Goal: Task Accomplishment & Management: Manage account settings

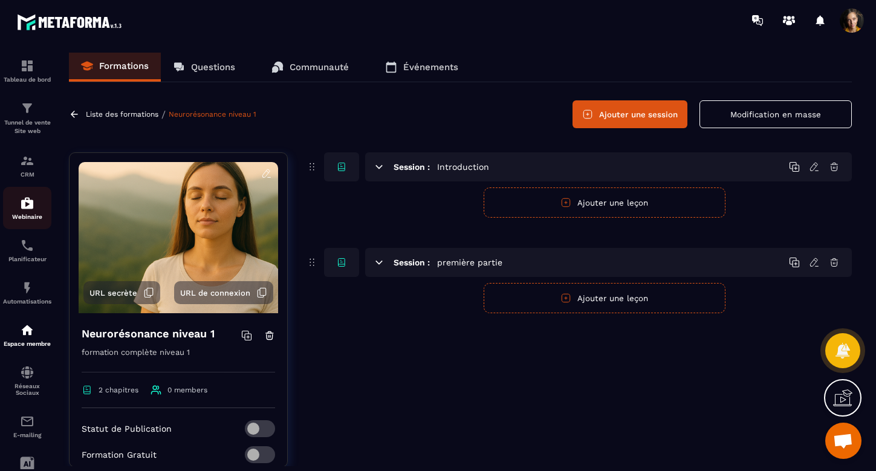
click at [25, 208] on img at bounding box center [27, 203] width 15 height 15
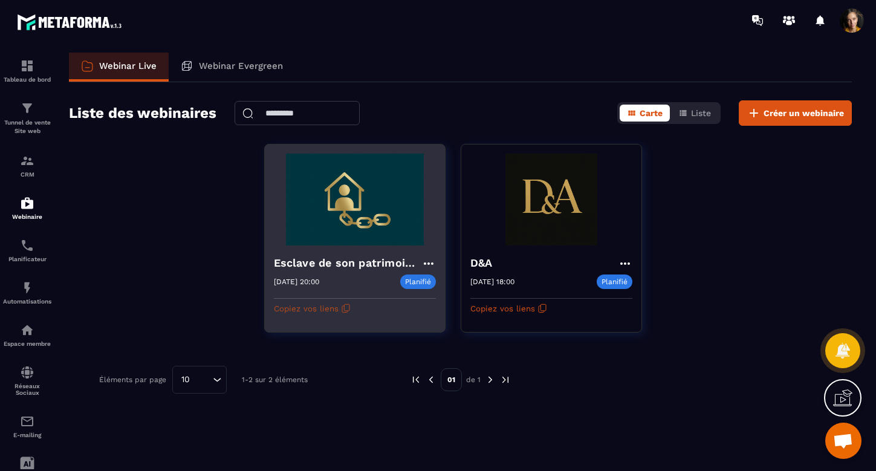
click at [341, 310] on icon "button" at bounding box center [346, 309] width 10 height 10
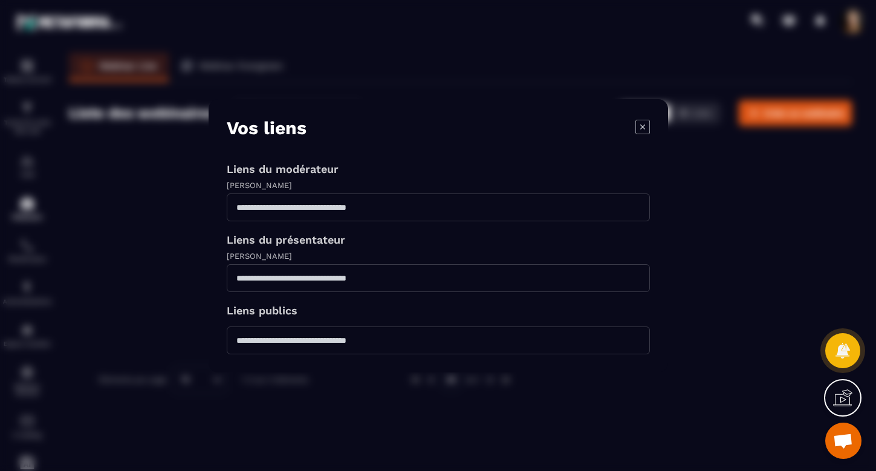
click at [647, 124] on icon "Modal window" at bounding box center [642, 126] width 15 height 15
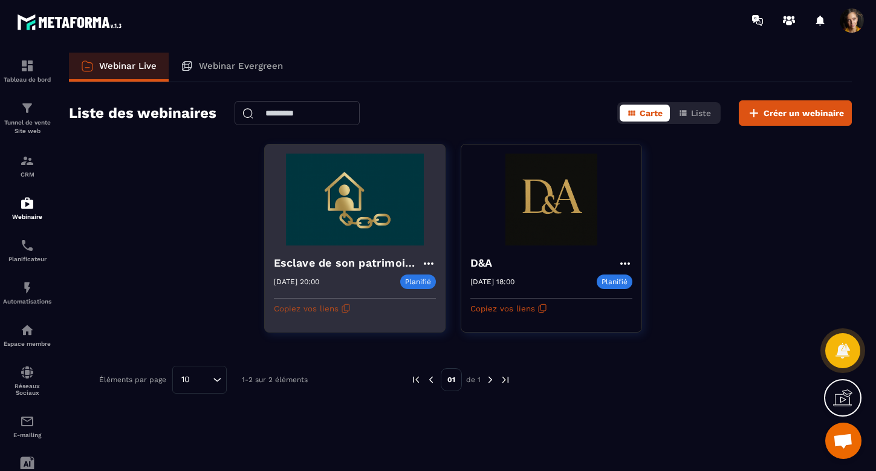
click at [341, 308] on icon "button" at bounding box center [346, 309] width 10 height 10
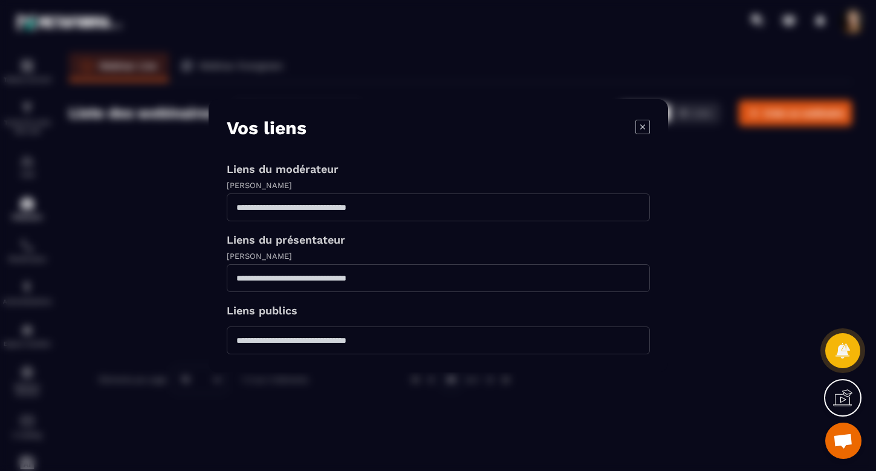
click at [642, 126] on icon "Modal window" at bounding box center [642, 126] width 15 height 15
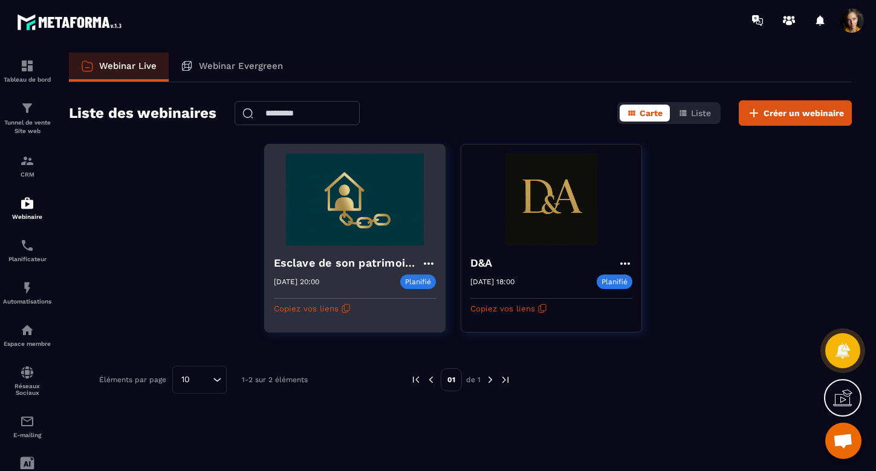
click at [356, 272] on div "Esclave de son patrimoine" at bounding box center [355, 265] width 162 height 20
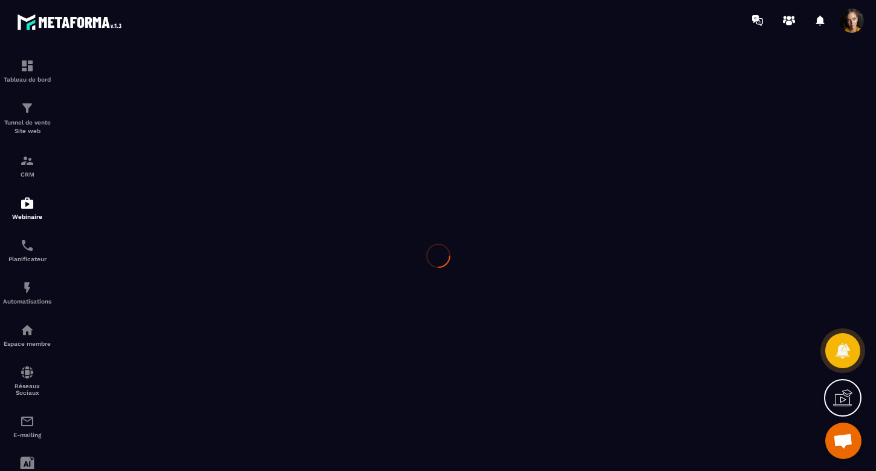
type input "**********"
type textarea "**********"
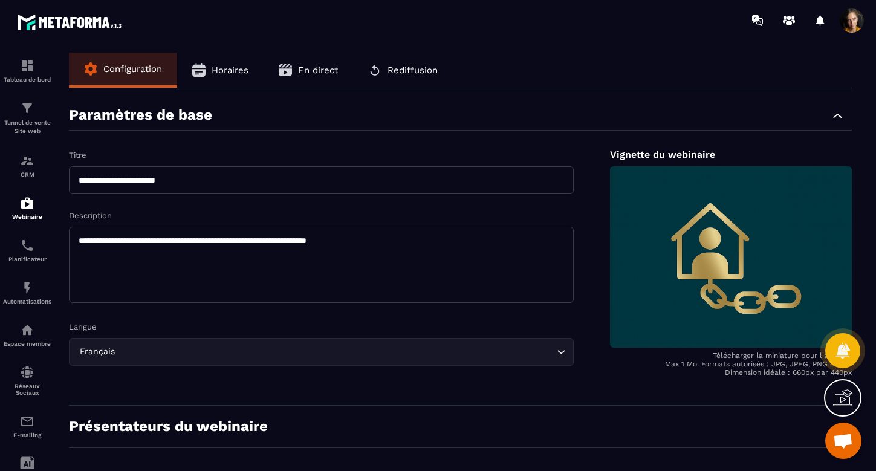
click at [316, 71] on span "En direct" at bounding box center [318, 70] width 40 height 11
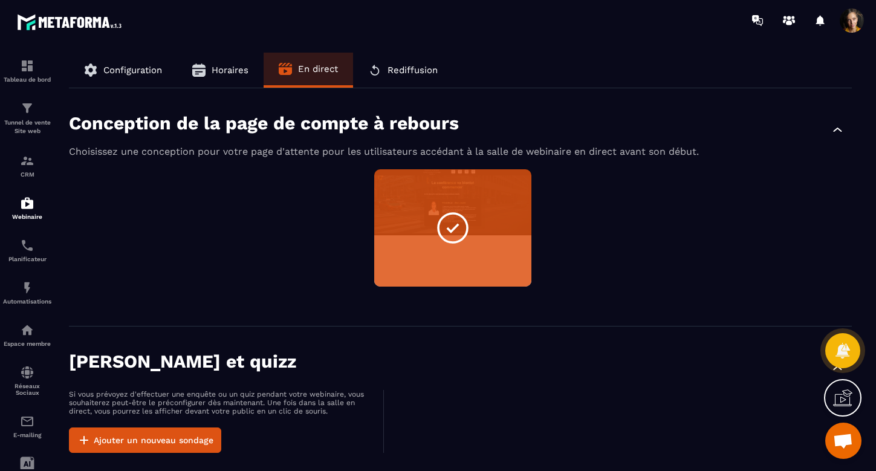
click at [235, 68] on span "Horaires" at bounding box center [230, 70] width 37 height 11
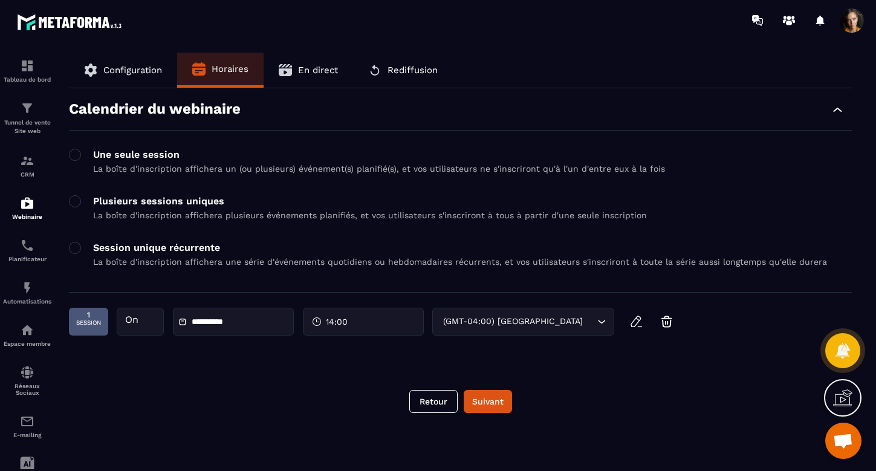
click at [129, 71] on div "Tableau de bord Tunnel de vente Site web CRM Webinaire Planificateur Automatisa…" at bounding box center [103, 255] width 206 height 429
click at [141, 68] on div "Tableau de bord Tunnel de vente Site web CRM Webinaire Planificateur Automatisa…" at bounding box center [103, 255] width 206 height 429
click at [19, 128] on p "Tunnel de vente Site web" at bounding box center [27, 127] width 48 height 17
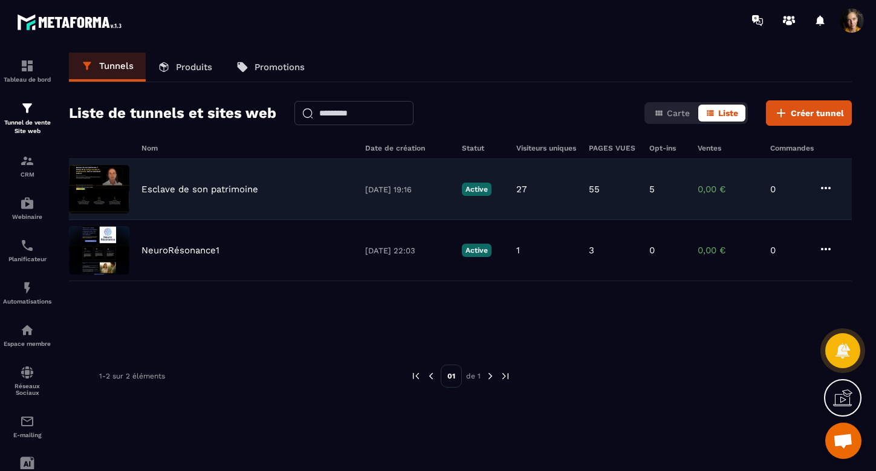
click at [233, 193] on p "Esclave de son patrimoine" at bounding box center [199, 189] width 117 height 11
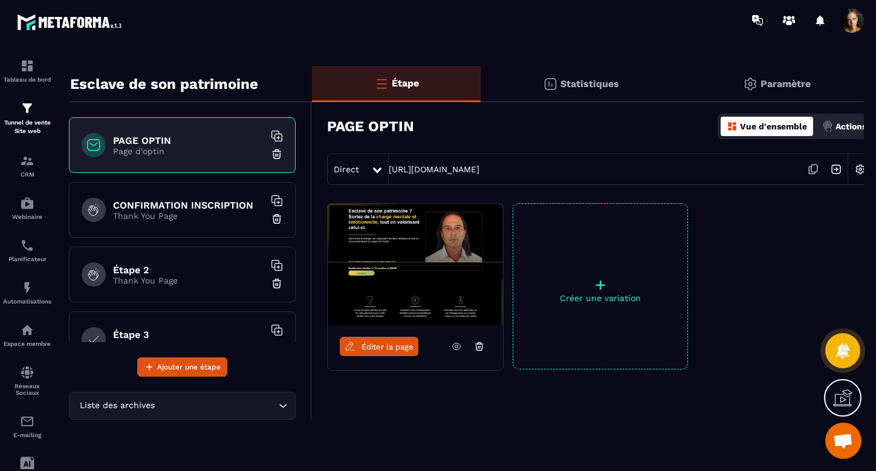
scroll to position [13, 0]
click at [379, 169] on icon at bounding box center [377, 170] width 8 height 6
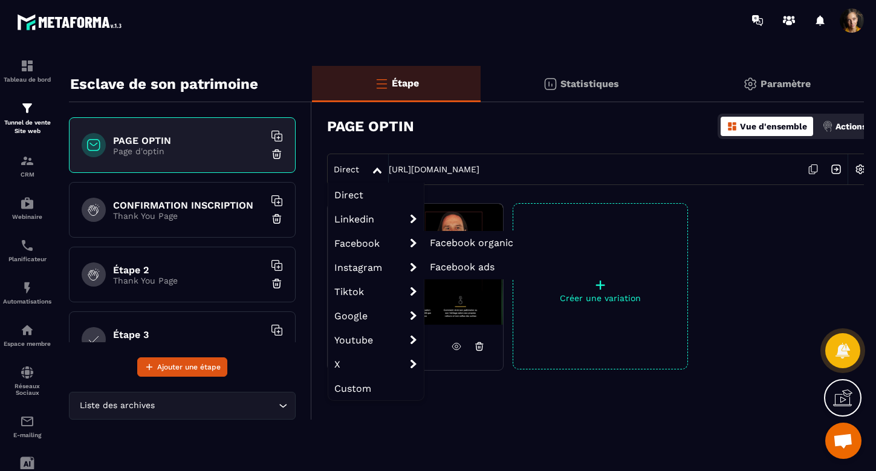
click at [456, 267] on span "Facebook ads" at bounding box center [462, 266] width 65 height 11
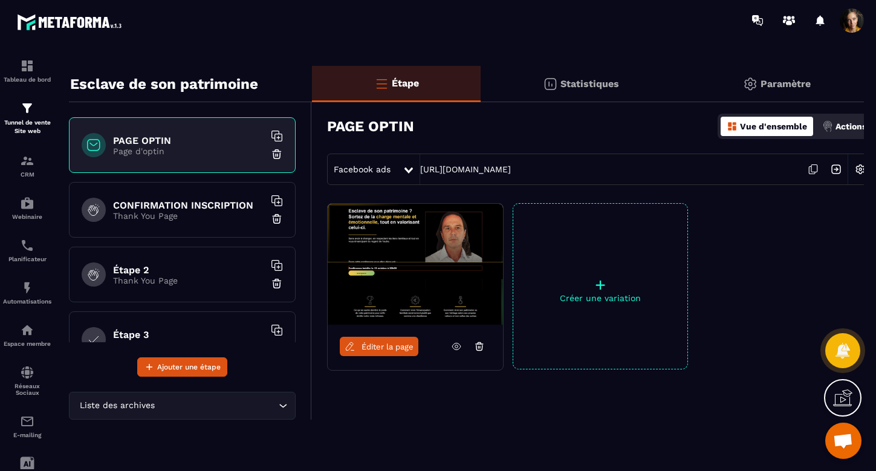
click at [814, 170] on icon at bounding box center [813, 169] width 23 height 23
